Goal: Task Accomplishment & Management: Manage account settings

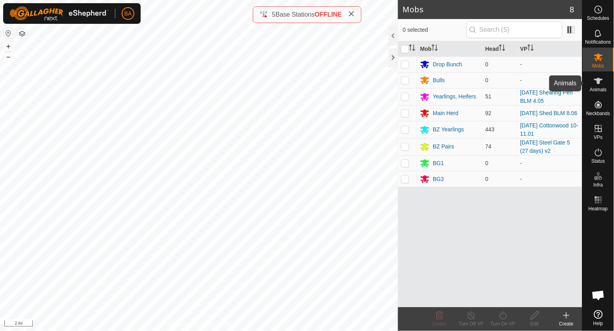
click at [599, 86] on es-animals-svg-icon at bounding box center [599, 81] width 14 height 13
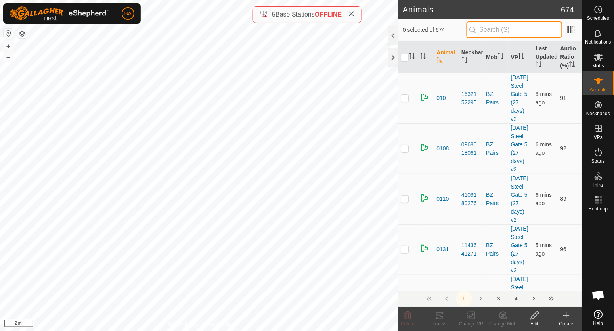
click at [514, 29] on input "text" at bounding box center [515, 29] width 96 height 17
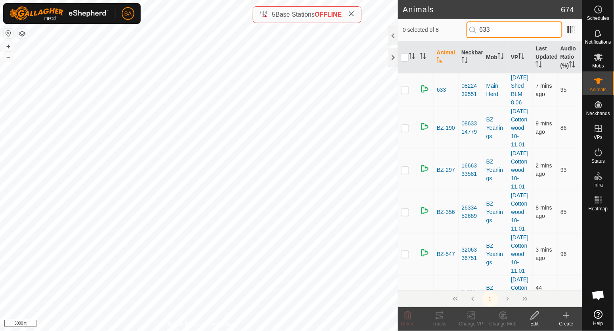
type input "633"
click at [405, 93] on p-checkbox at bounding box center [405, 89] width 8 height 6
checkbox input "true"
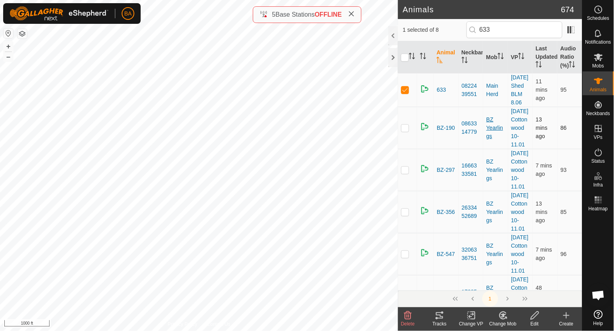
click at [478, 148] on div "Animals 674 1 selected of 8 633 Animal Neckband Mob VP Last Updated Audio Ratio…" at bounding box center [291, 165] width 583 height 331
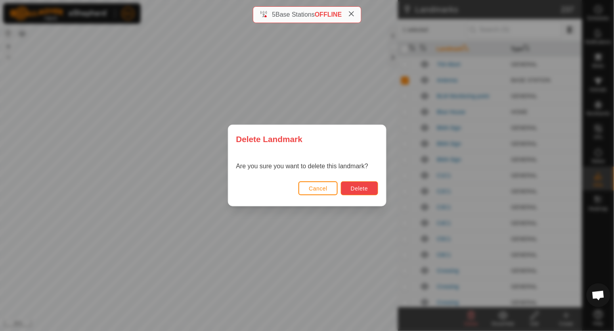
click at [362, 190] on span "Delete" at bounding box center [359, 188] width 17 height 6
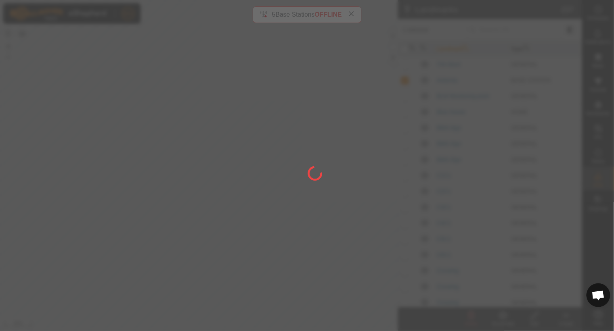
checkbox input "false"
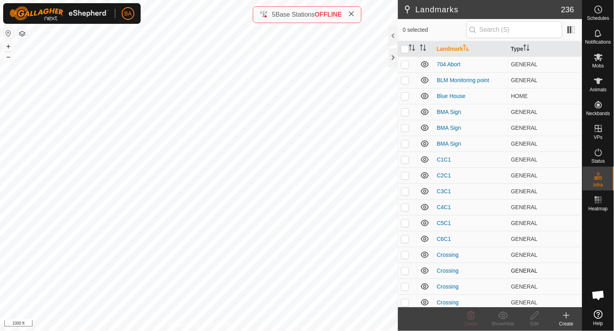
click at [437, 265] on div "Landmarks 236 0 selected Landmark Type 704 Abort GENERAL BLM Monitoring point G…" at bounding box center [291, 165] width 583 height 331
click at [602, 75] on es-animals-svg-icon at bounding box center [599, 81] width 14 height 13
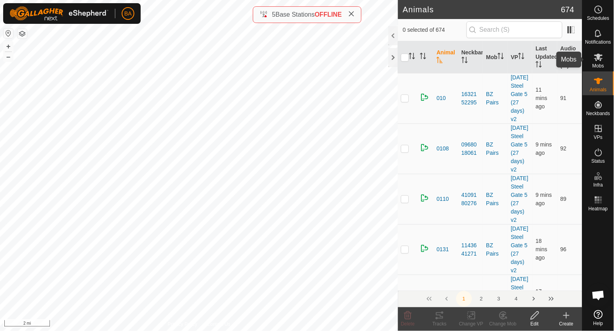
click at [597, 55] on icon at bounding box center [599, 58] width 9 height 8
